Goal: Transaction & Acquisition: Purchase product/service

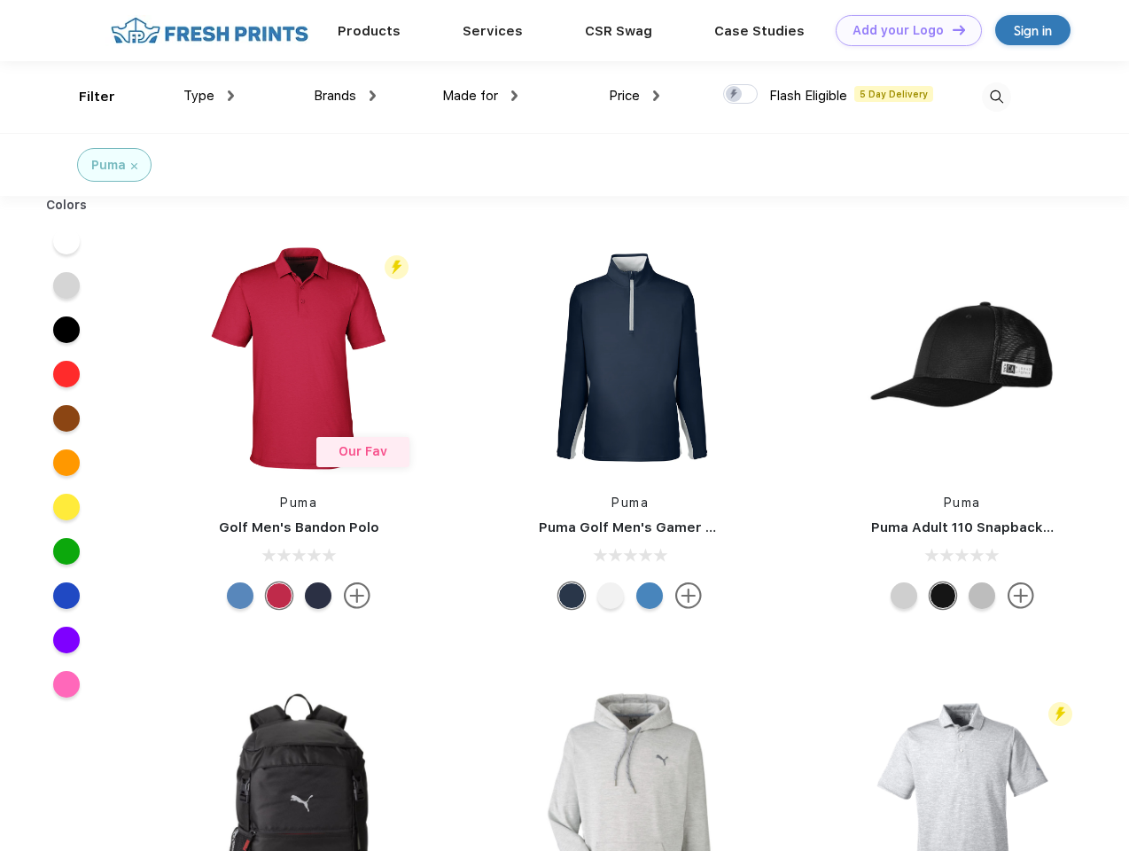
click at [902, 30] on link "Add your Logo Design Tool" at bounding box center [909, 30] width 146 height 31
click at [0, 0] on div "Design Tool" at bounding box center [0, 0] width 0 height 0
click at [951, 29] on link "Add your Logo Design Tool" at bounding box center [909, 30] width 146 height 31
click at [85, 97] on div "Filter" at bounding box center [97, 97] width 36 height 20
click at [209, 96] on span "Type" at bounding box center [198, 96] width 31 height 16
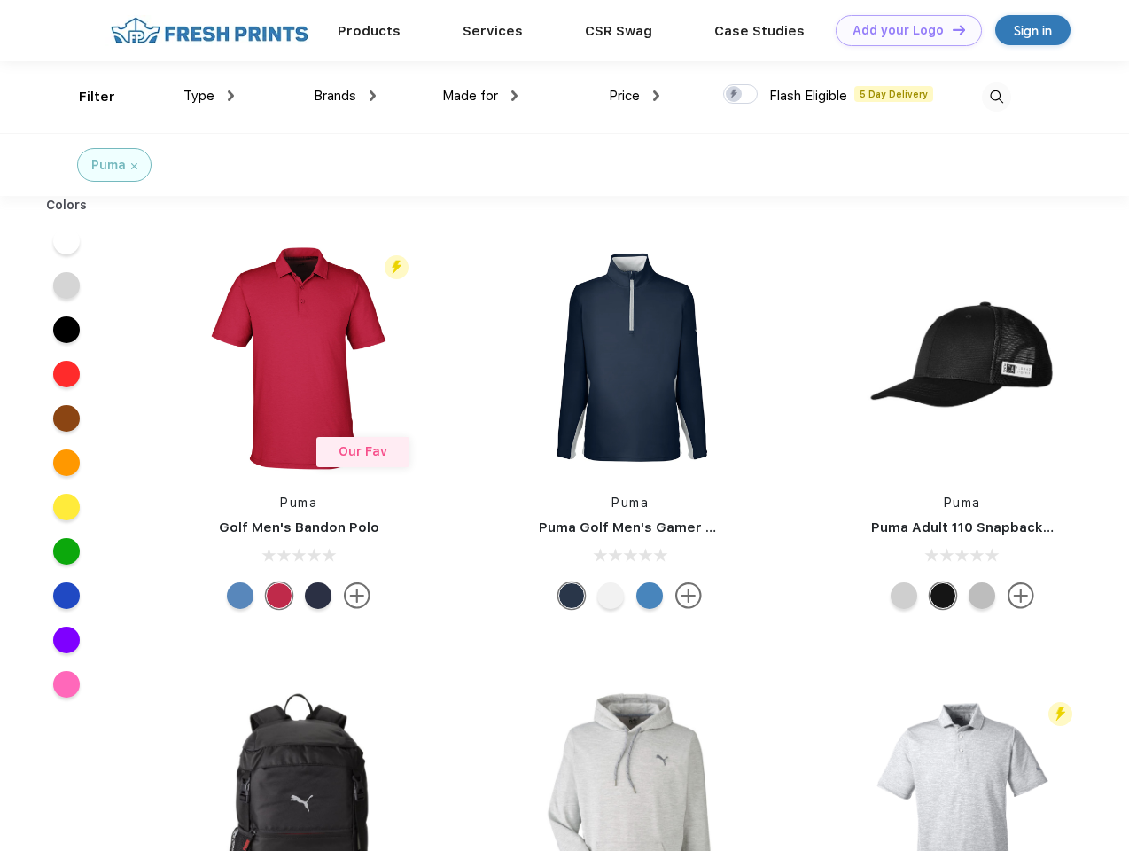
click at [345, 96] on span "Brands" at bounding box center [335, 96] width 43 height 16
click at [480, 96] on span "Made for" at bounding box center [470, 96] width 56 height 16
click at [635, 96] on span "Price" at bounding box center [624, 96] width 31 height 16
click at [741, 95] on div at bounding box center [740, 93] width 35 height 19
click at [735, 95] on input "checkbox" at bounding box center [729, 89] width 12 height 12
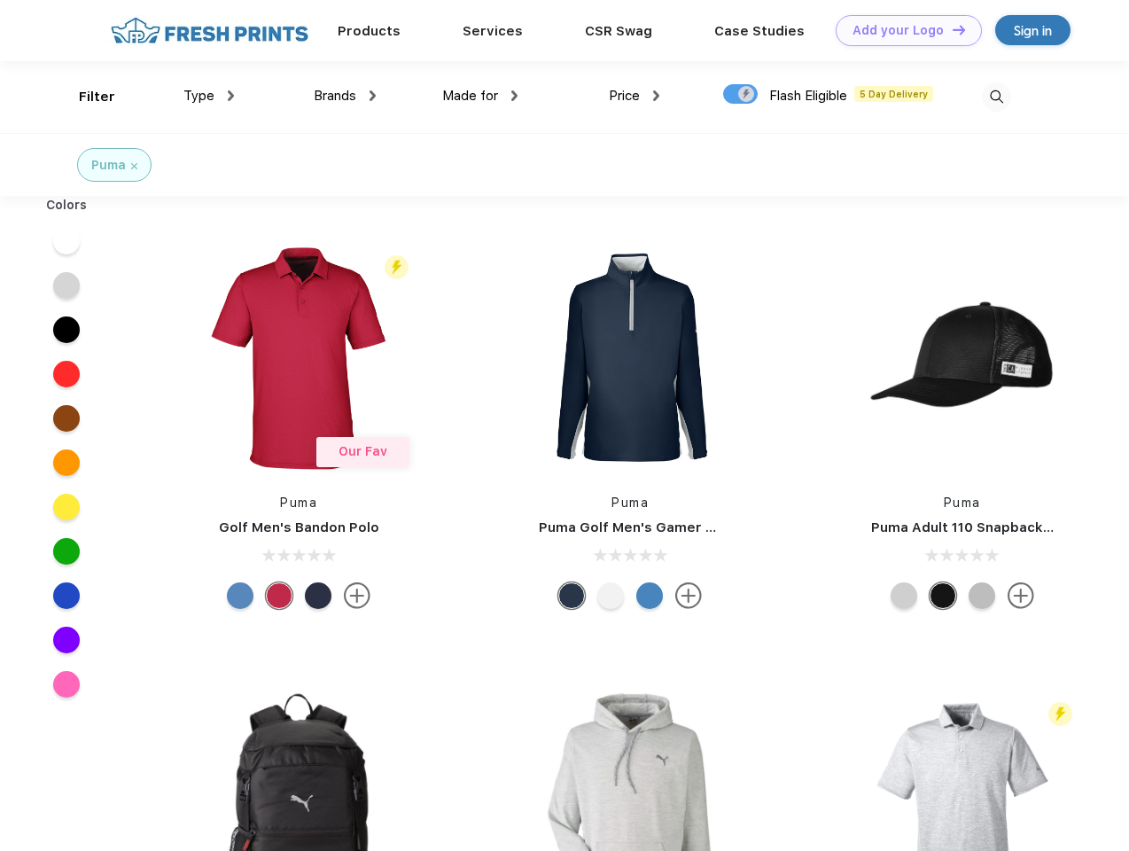
click at [996, 97] on img at bounding box center [996, 96] width 29 height 29
